Goal: Information Seeking & Learning: Learn about a topic

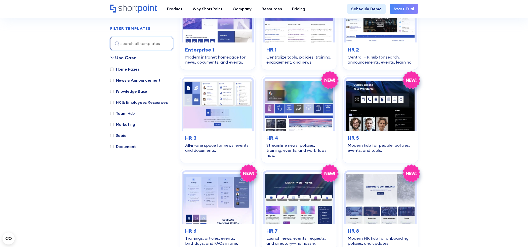
scroll to position [280, 0]
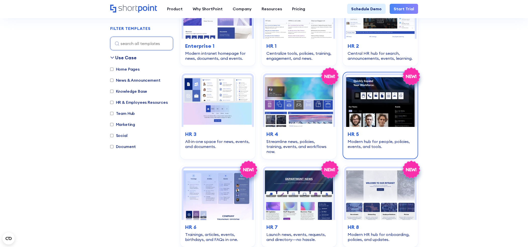
click at [409, 108] on img at bounding box center [380, 101] width 69 height 52
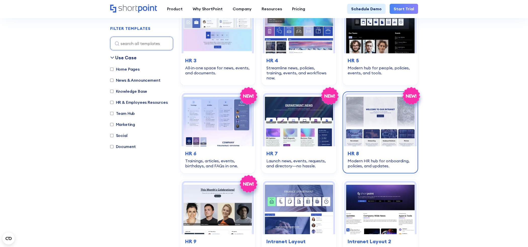
scroll to position [380, 0]
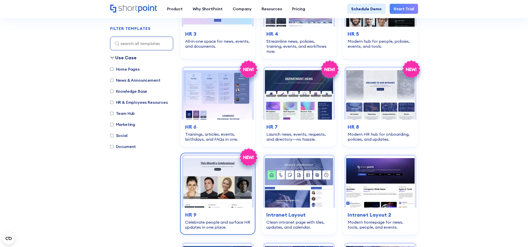
click at [210, 168] on img at bounding box center [217, 182] width 69 height 52
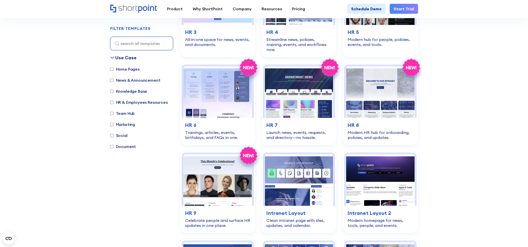
scroll to position [356, 0]
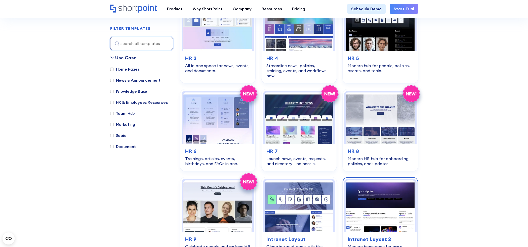
click at [385, 197] on img at bounding box center [380, 207] width 69 height 52
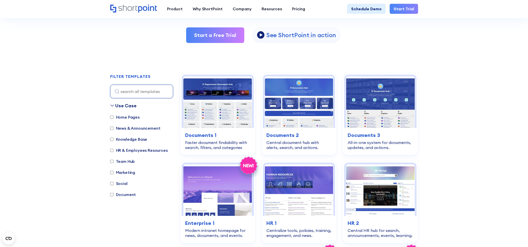
scroll to position [109, 0]
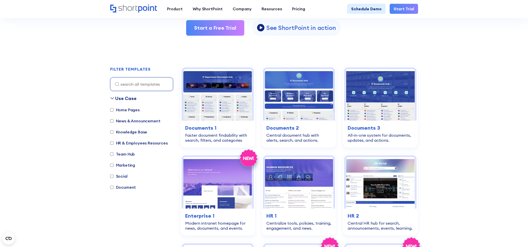
click at [133, 163] on label "Marketing" at bounding box center [122, 165] width 25 height 6
click at [114, 164] on input "Marketing" at bounding box center [111, 165] width 3 height 3
checkbox input "true"
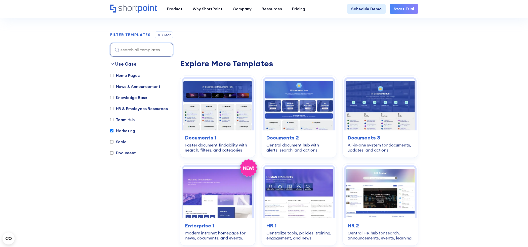
scroll to position [150, 0]
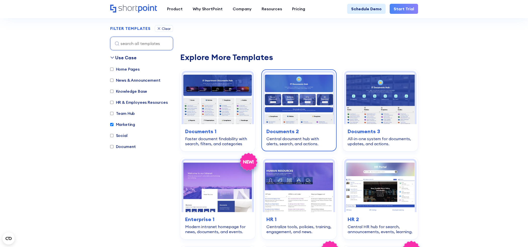
click at [289, 107] on img at bounding box center [299, 99] width 69 height 52
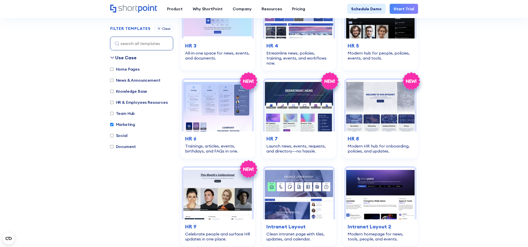
scroll to position [531, 0]
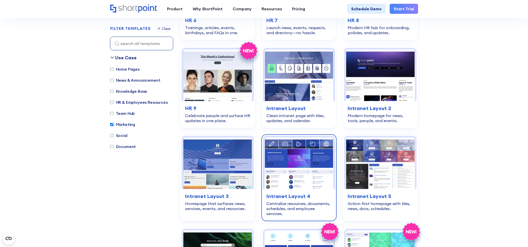
click at [294, 178] on img at bounding box center [299, 164] width 69 height 52
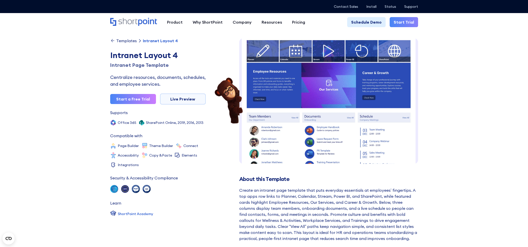
click at [417, 91] on div at bounding box center [328, 101] width 179 height 126
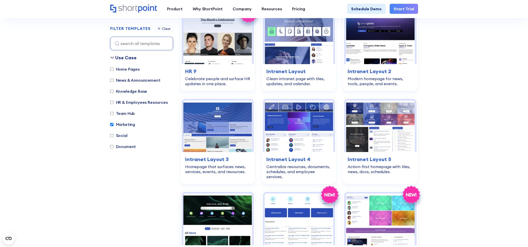
scroll to position [592, 0]
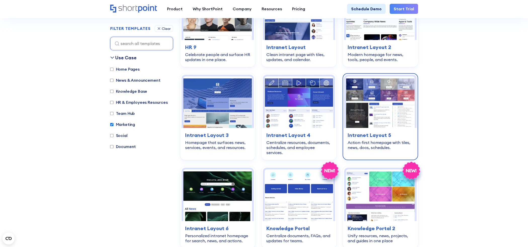
click at [402, 105] on img at bounding box center [380, 103] width 69 height 52
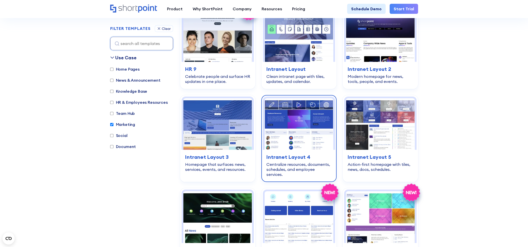
scroll to position [641, 0]
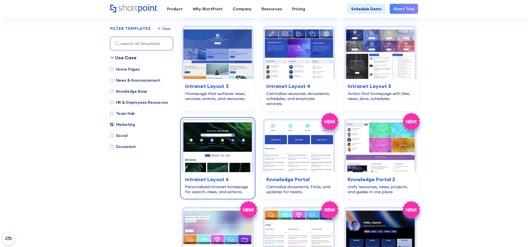
click at [217, 136] on img at bounding box center [217, 147] width 69 height 52
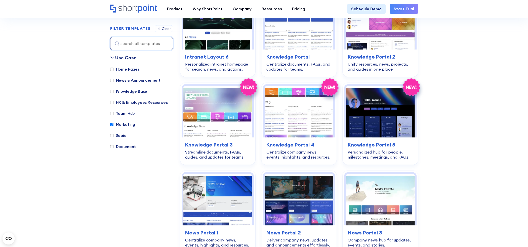
scroll to position [801, 0]
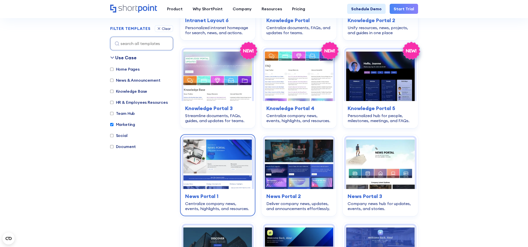
click at [210, 165] on img at bounding box center [217, 164] width 69 height 52
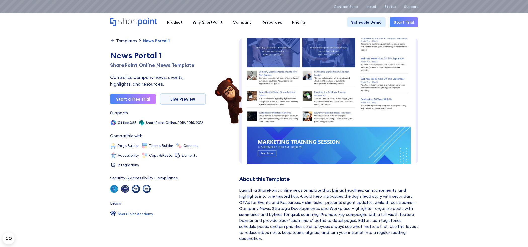
scroll to position [129, 0]
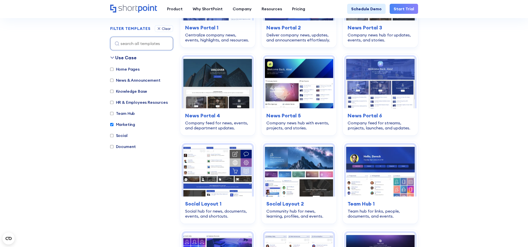
scroll to position [1027, 0]
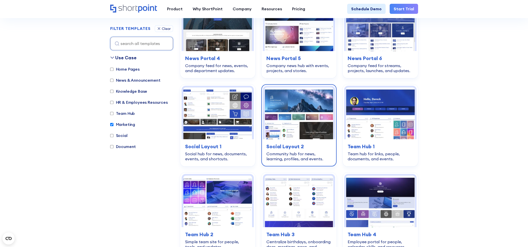
click at [307, 122] on img at bounding box center [299, 114] width 69 height 52
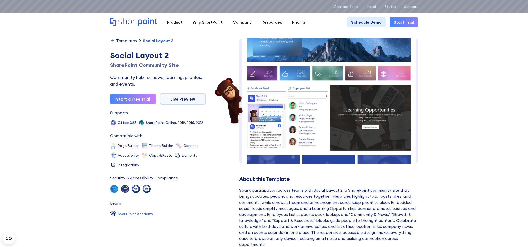
scroll to position [40, 0]
